Goal: Register for event/course

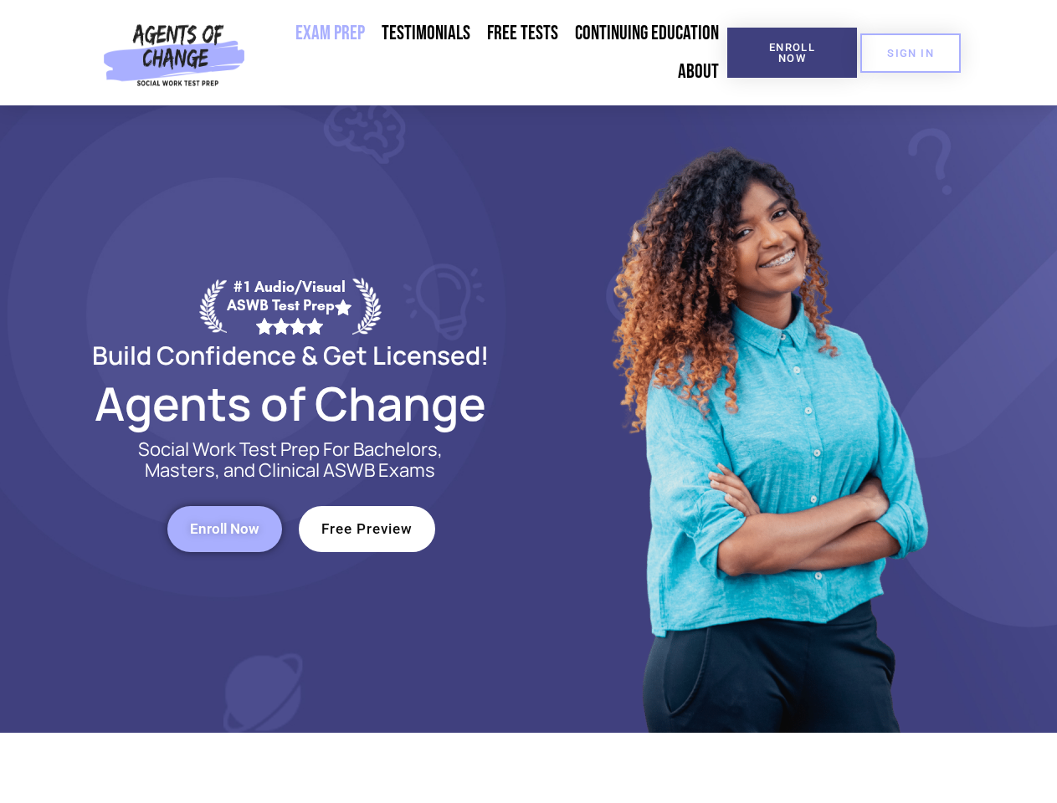
click at [529, 402] on div at bounding box center [767, 419] width 477 height 628
click at [792, 53] on span "Enroll Now" at bounding box center [792, 53] width 76 height 22
click at [911, 53] on span "SIGN IN" at bounding box center [910, 53] width 47 height 11
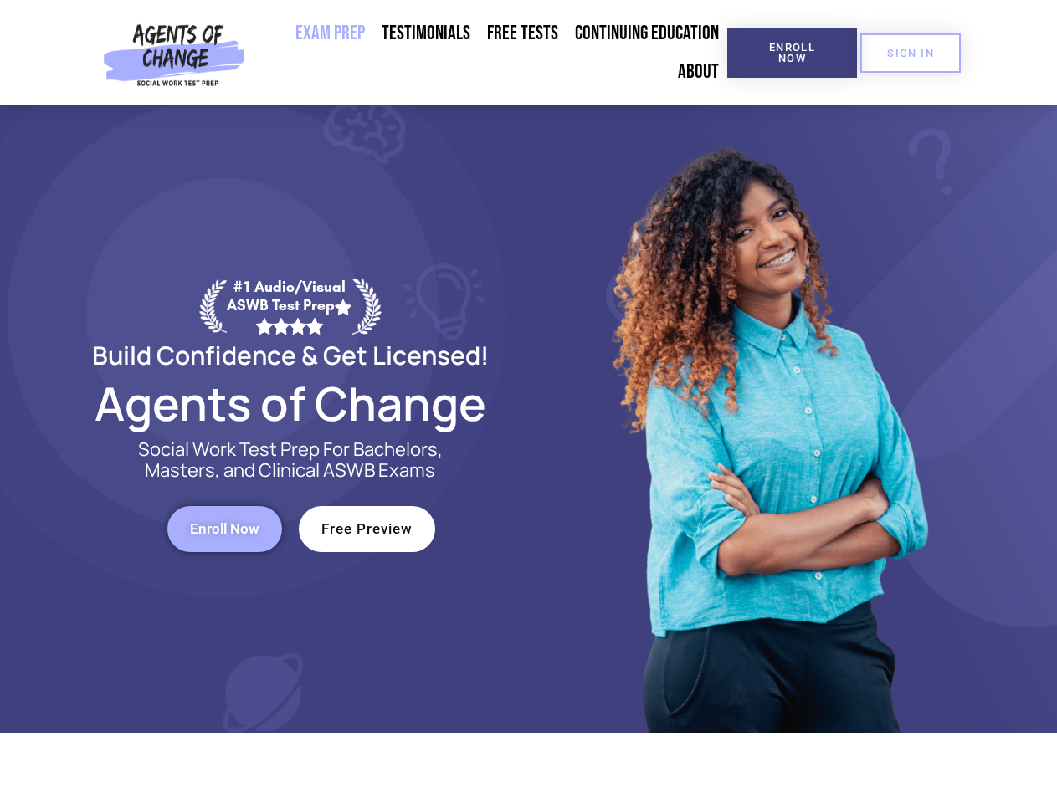
click at [224, 529] on span "Enroll Now" at bounding box center [224, 529] width 69 height 14
click at [367, 529] on span "Free Preview" at bounding box center [366, 529] width 91 height 14
